Goal: Obtain resource: Download file/media

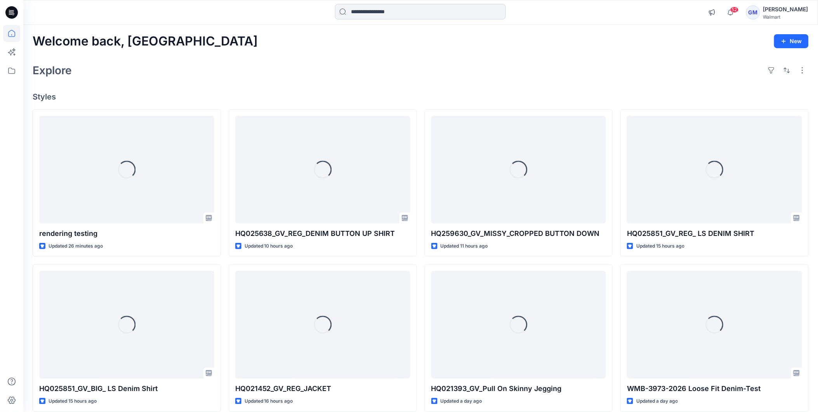
click at [398, 16] on input at bounding box center [420, 12] width 171 height 16
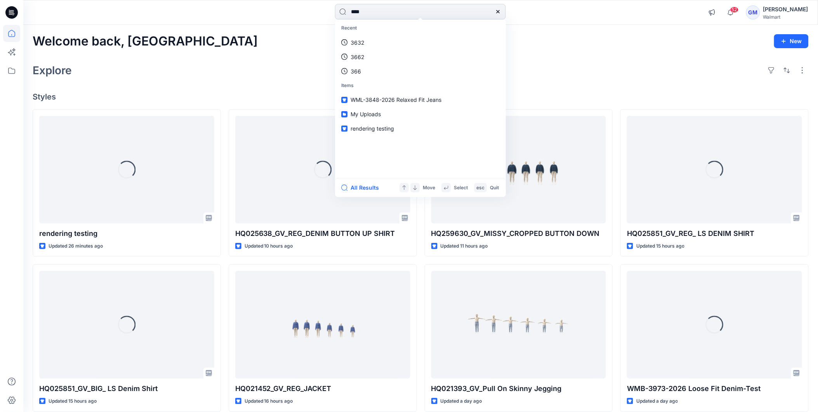
type input "****"
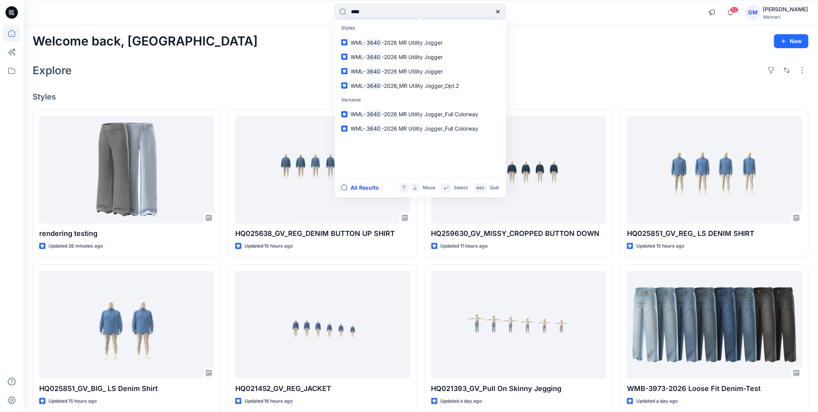
click at [364, 186] on button "All Results" at bounding box center [362, 187] width 43 height 9
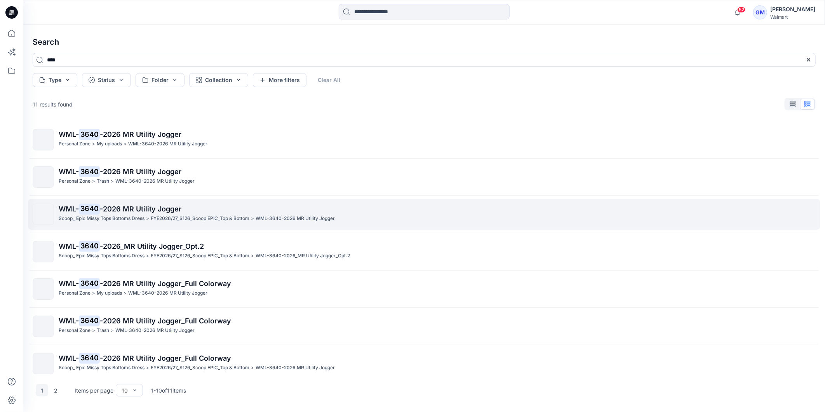
click at [141, 208] on span "-2026 MR Utility Jogger" at bounding box center [141, 209] width 82 height 8
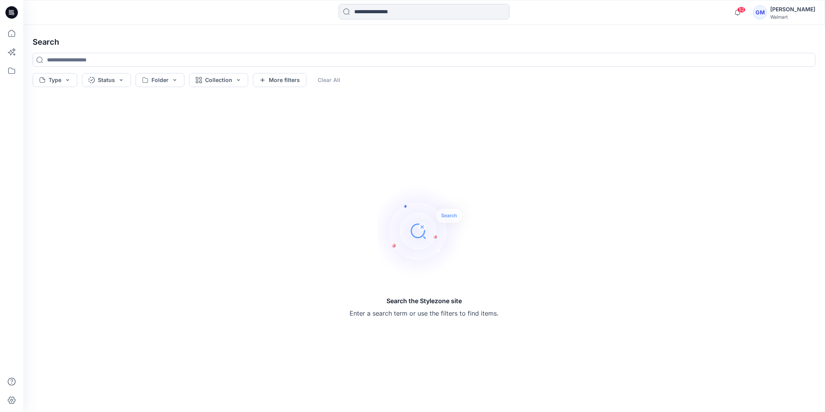
click at [367, 8] on input at bounding box center [424, 12] width 171 height 16
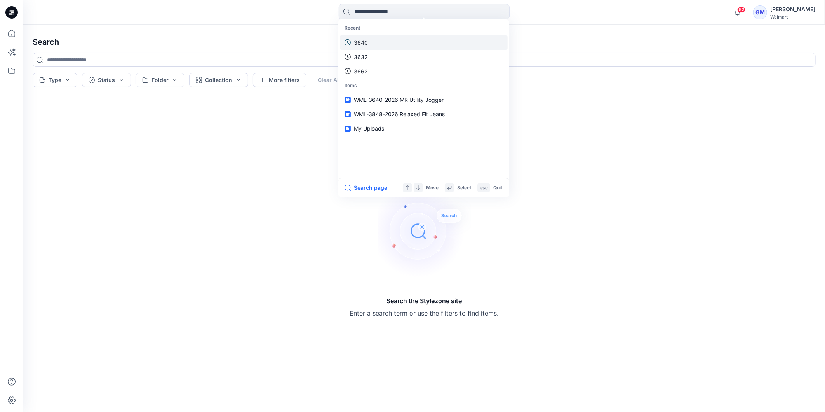
click at [369, 41] on link "3640" at bounding box center [424, 42] width 168 height 14
type input "****"
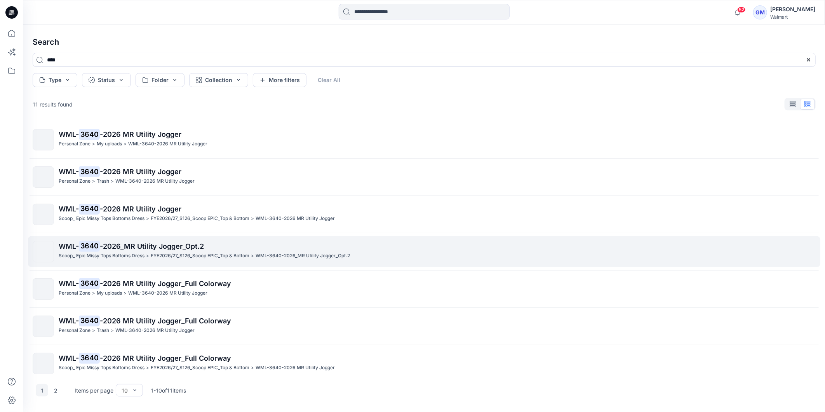
click at [90, 243] on mark "3640" at bounding box center [89, 245] width 21 height 11
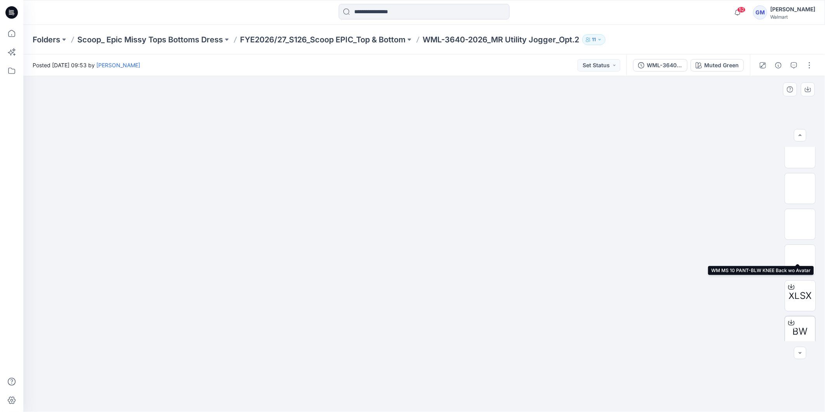
scroll to position [86, 0]
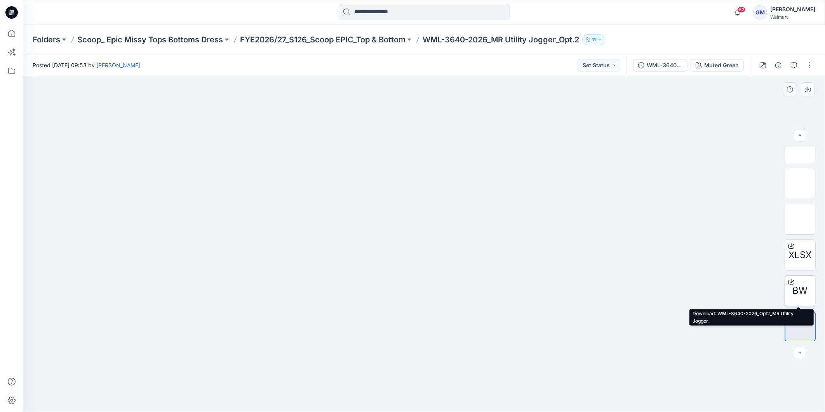
click at [800, 284] on span "BW" at bounding box center [799, 290] width 15 height 14
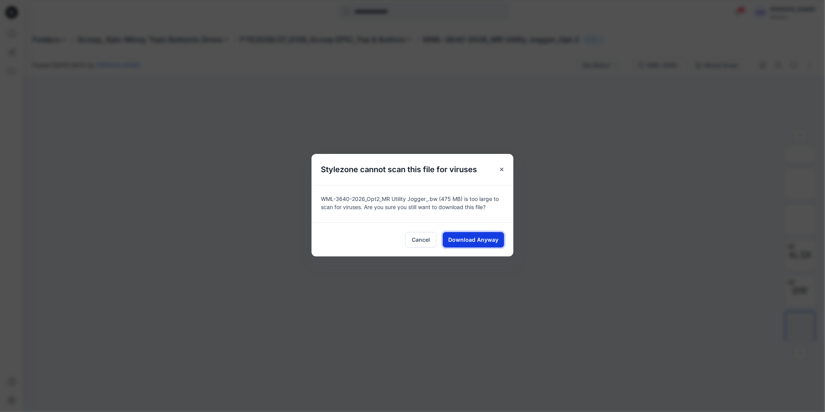
click at [482, 243] on span "Download Anyway" at bounding box center [473, 239] width 50 height 8
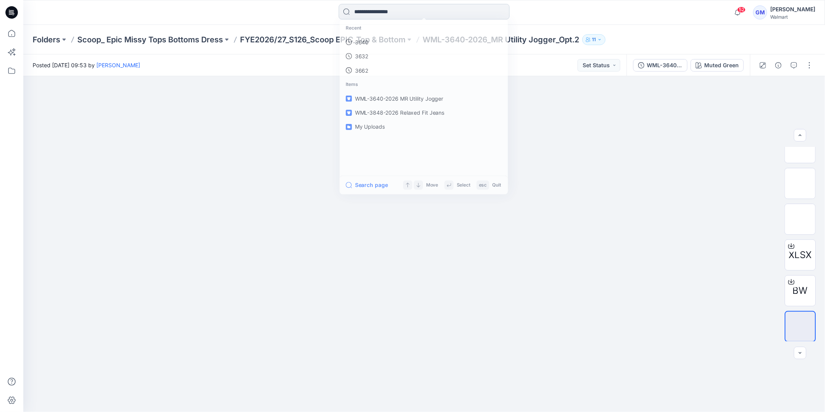
click at [374, 9] on input at bounding box center [424, 12] width 171 height 16
click at [363, 39] on p "3640" at bounding box center [361, 42] width 14 height 8
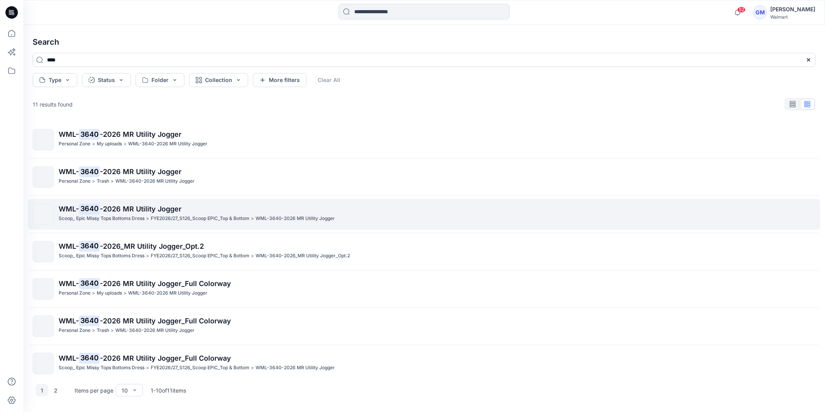
click at [84, 208] on mark "3640" at bounding box center [89, 208] width 21 height 11
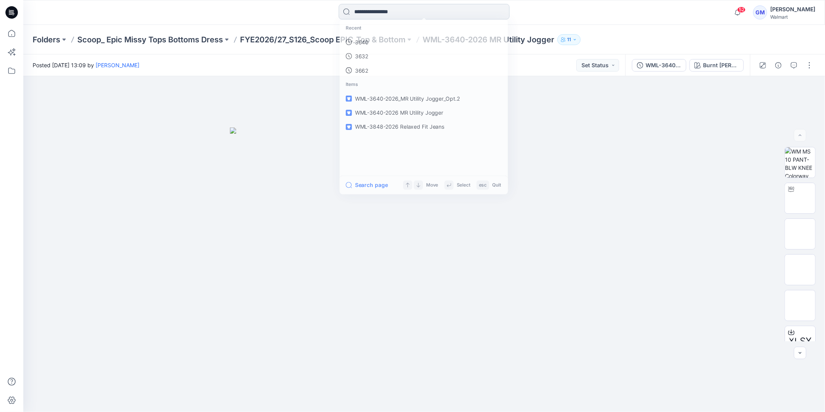
click at [381, 8] on input at bounding box center [424, 12] width 171 height 16
click at [359, 41] on p "3640" at bounding box center [361, 42] width 14 height 8
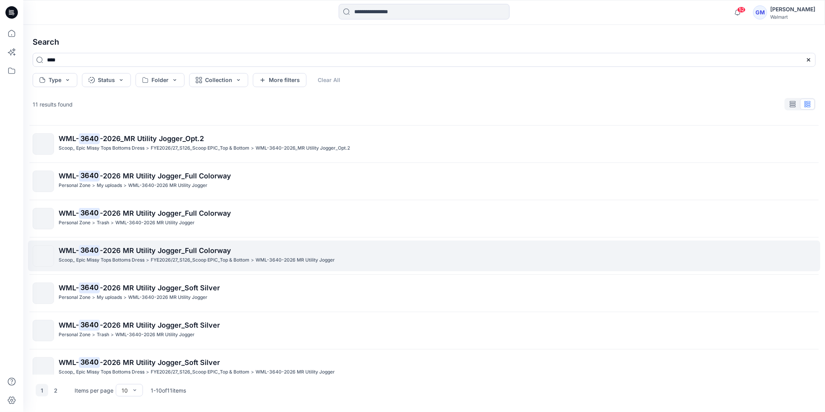
scroll to position [120, 0]
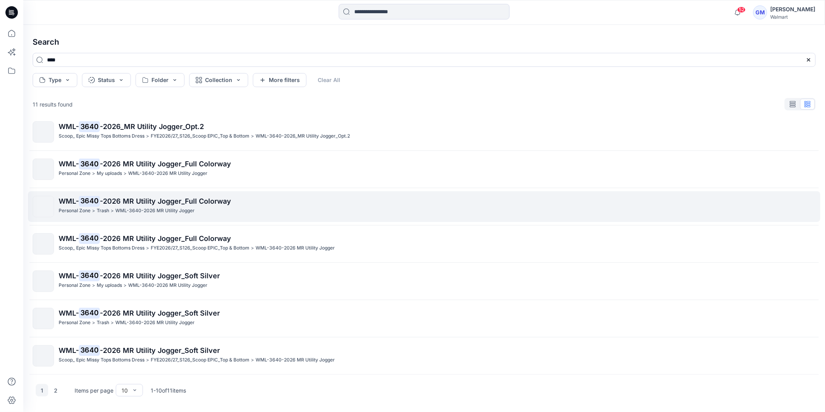
click at [100, 201] on span "-2026 MR Utility Jogger_Full Colorway" at bounding box center [165, 201] width 131 height 8
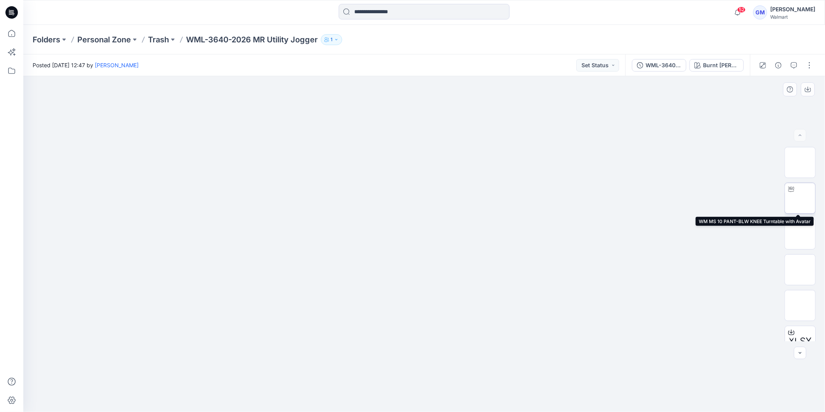
click at [800, 198] on img at bounding box center [800, 198] width 0 height 0
drag, startPoint x: 486, startPoint y: 386, endPoint x: 537, endPoint y: 374, distance: 52.0
click at [537, 374] on icon at bounding box center [425, 388] width 235 height 29
drag, startPoint x: 483, startPoint y: 402, endPoint x: 349, endPoint y: 394, distance: 134.6
click at [349, 394] on icon at bounding box center [425, 388] width 235 height 29
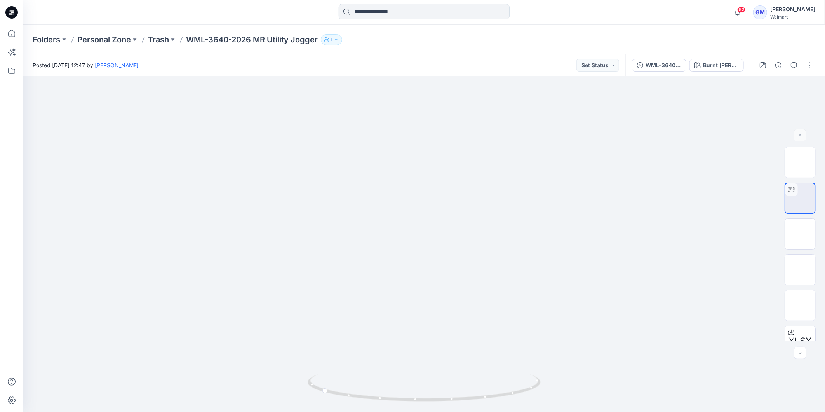
click at [377, 10] on input at bounding box center [424, 12] width 171 height 16
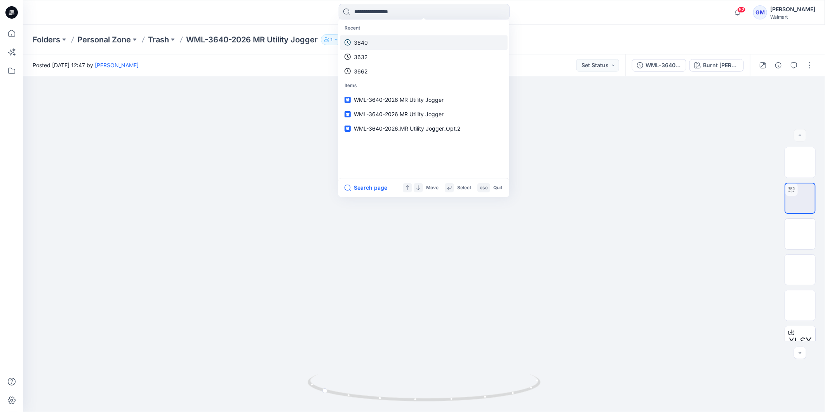
click at [365, 36] on link "3640" at bounding box center [424, 42] width 168 height 14
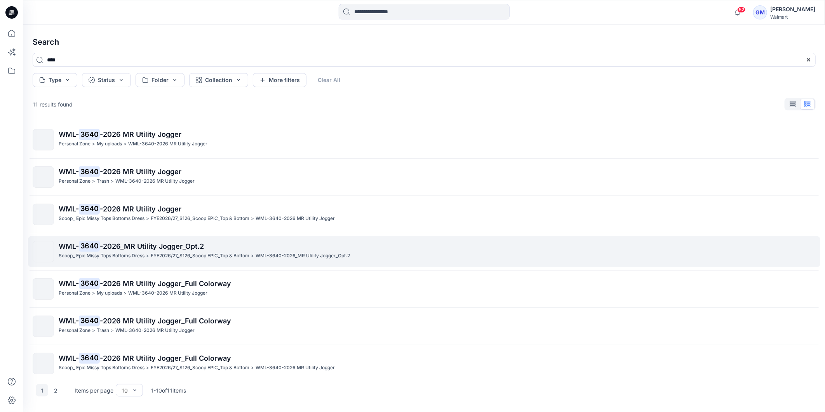
click at [98, 242] on mark "3640" at bounding box center [89, 245] width 21 height 11
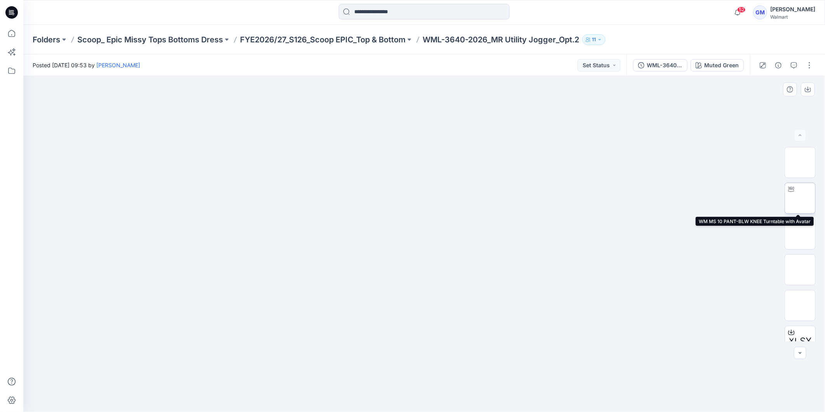
click at [800, 198] on img at bounding box center [800, 198] width 0 height 0
drag, startPoint x: 455, startPoint y: 372, endPoint x: 387, endPoint y: 378, distance: 69.0
click at [352, 373] on div at bounding box center [424, 392] width 233 height 39
drag, startPoint x: 399, startPoint y: 403, endPoint x: 359, endPoint y: 387, distance: 43.4
click at [359, 387] on div at bounding box center [424, 392] width 233 height 39
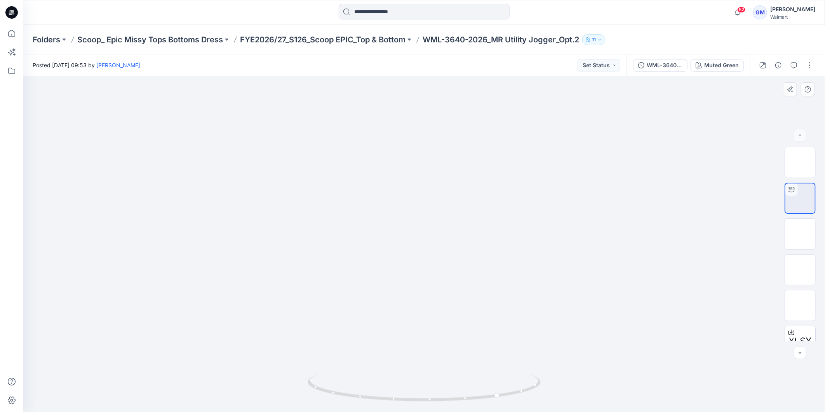
drag, startPoint x: 444, startPoint y: 348, endPoint x: 457, endPoint y: 220, distance: 128.4
drag, startPoint x: 455, startPoint y: 403, endPoint x: 428, endPoint y: 356, distance: 54.6
click at [428, 357] on div at bounding box center [423, 243] width 801 height 335
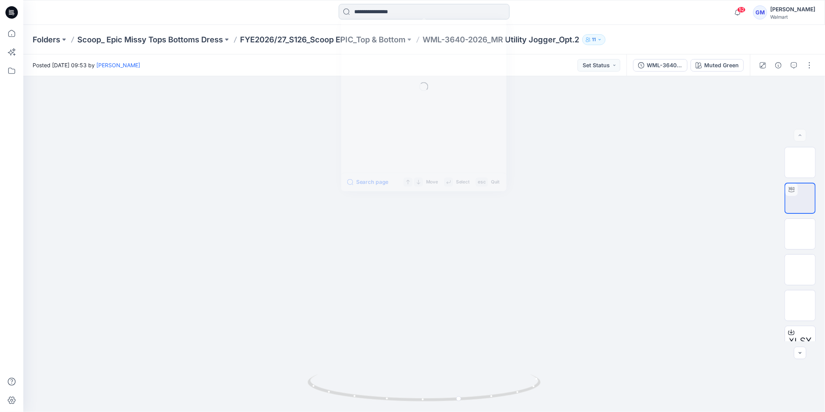
click at [379, 15] on input at bounding box center [424, 12] width 171 height 16
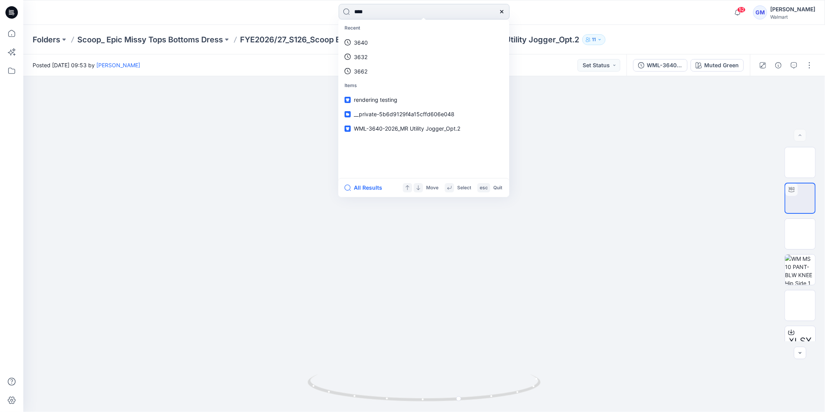
type input "****"
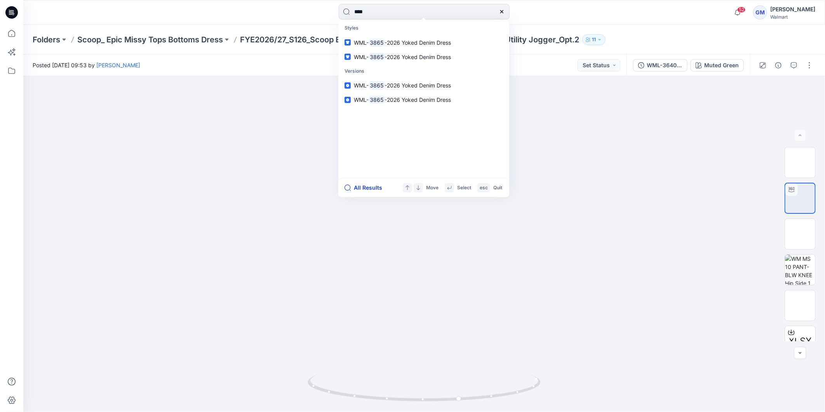
click at [364, 189] on button "All Results" at bounding box center [365, 187] width 43 height 9
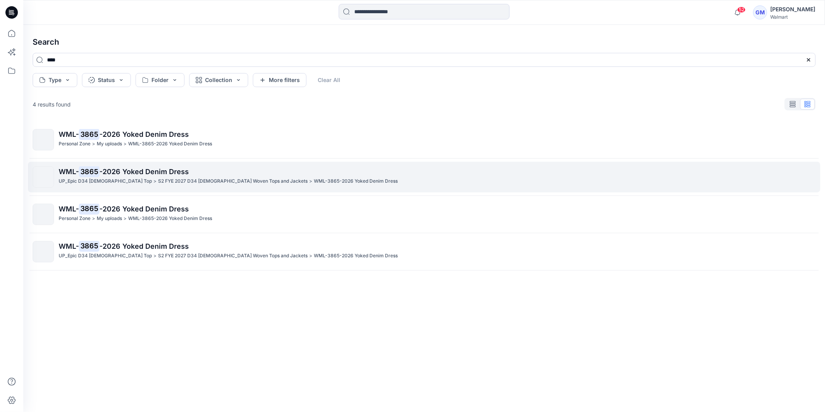
click at [161, 170] on span "-2026 Yoked Denim Dress" at bounding box center [143, 171] width 89 height 8
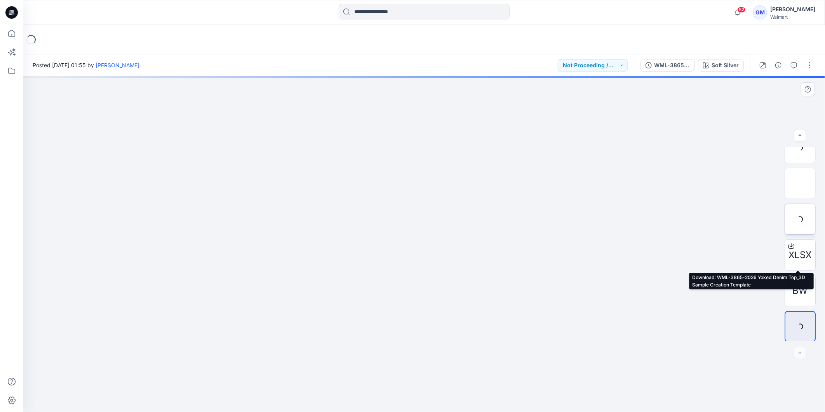
scroll to position [51, 0]
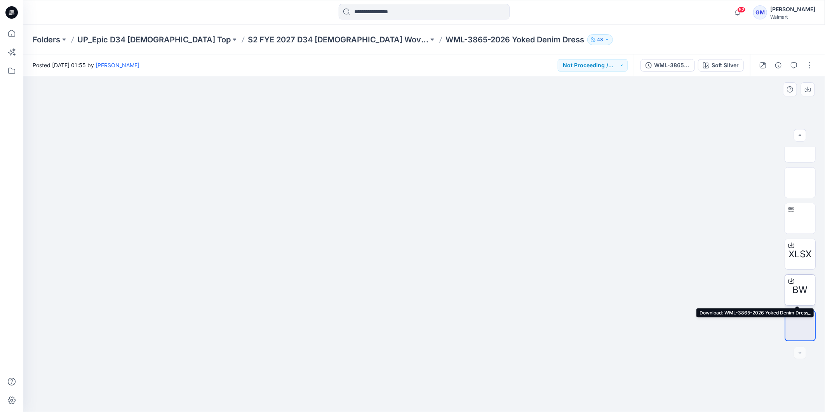
click at [801, 285] on span "BW" at bounding box center [799, 290] width 15 height 14
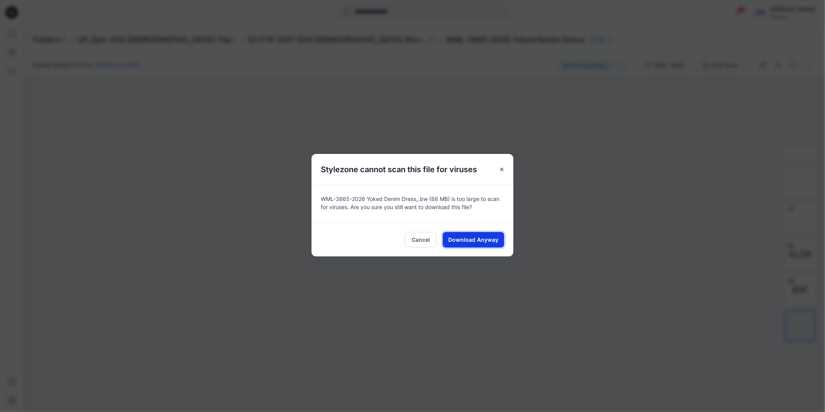
click at [484, 235] on span "Download Anyway" at bounding box center [473, 239] width 50 height 8
